Goal: Navigation & Orientation: Find specific page/section

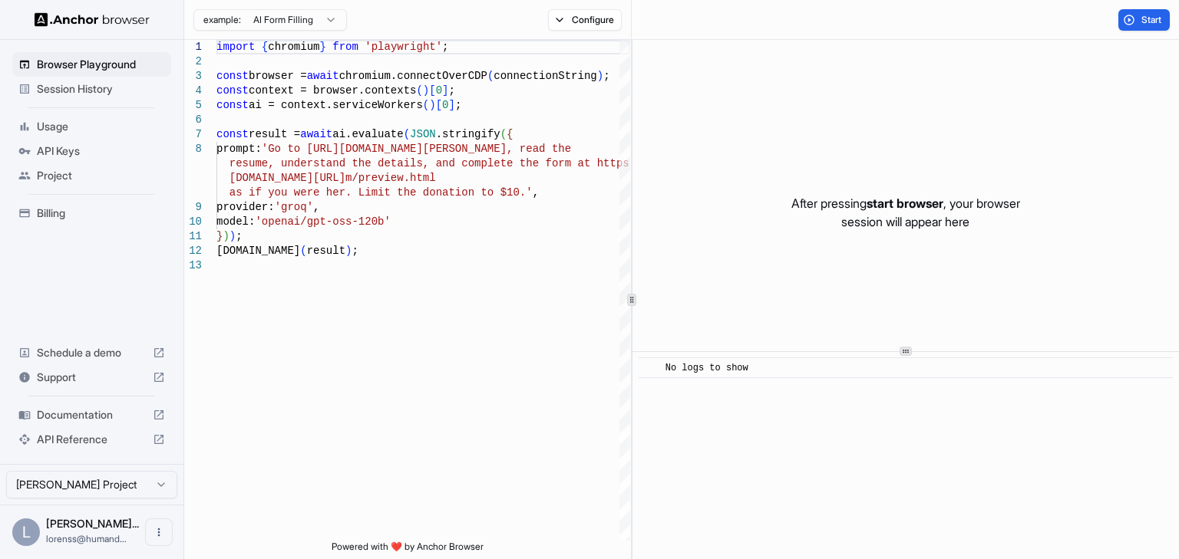
click at [129, 84] on span "Session History" at bounding box center [101, 88] width 128 height 15
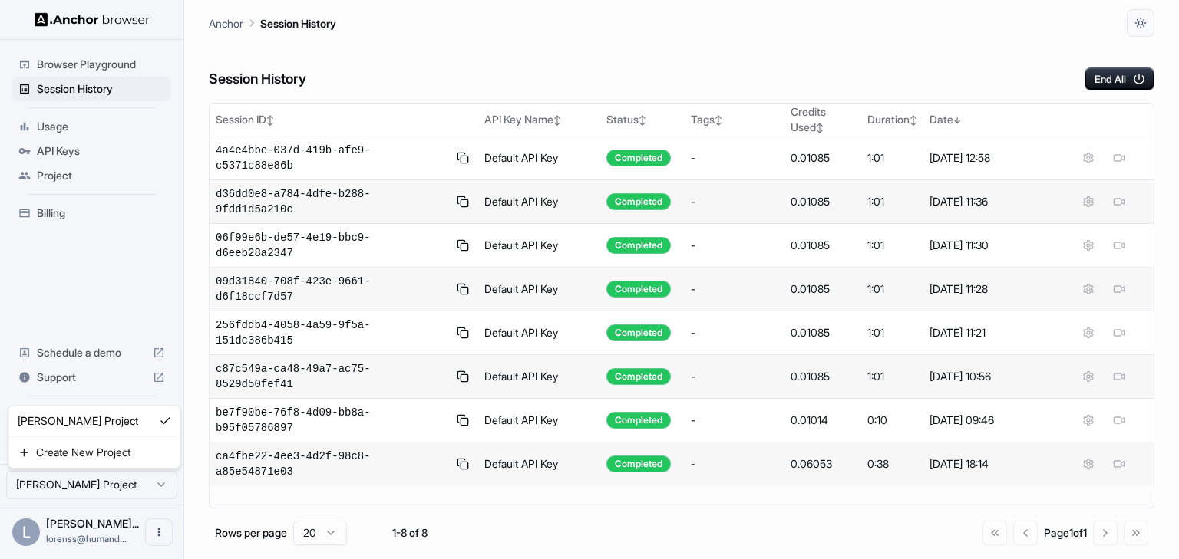
click at [158, 488] on html "Browser Playground Session History Usage API Keys Project Billing Schedule a de…" at bounding box center [589, 279] width 1179 height 559
click at [159, 529] on html "Browser Playground Session History Usage API Keys Project Billing Schedule a de…" at bounding box center [589, 279] width 1179 height 559
click at [160, 534] on icon "Open menu" at bounding box center [159, 532] width 12 height 12
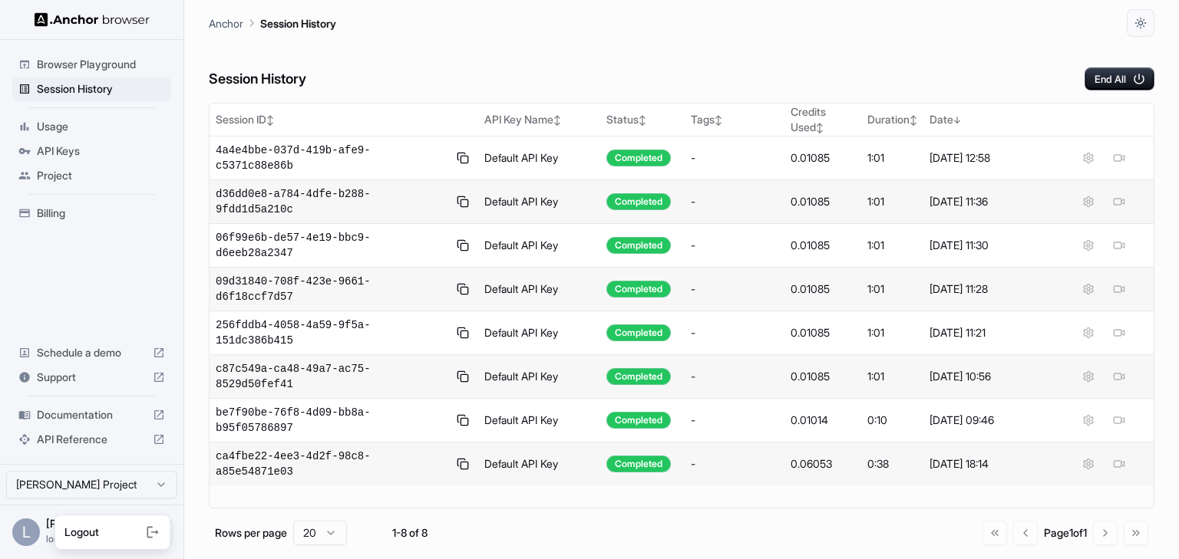
click at [132, 534] on div at bounding box center [129, 532] width 61 height 15
